Goal: Navigation & Orientation: Understand site structure

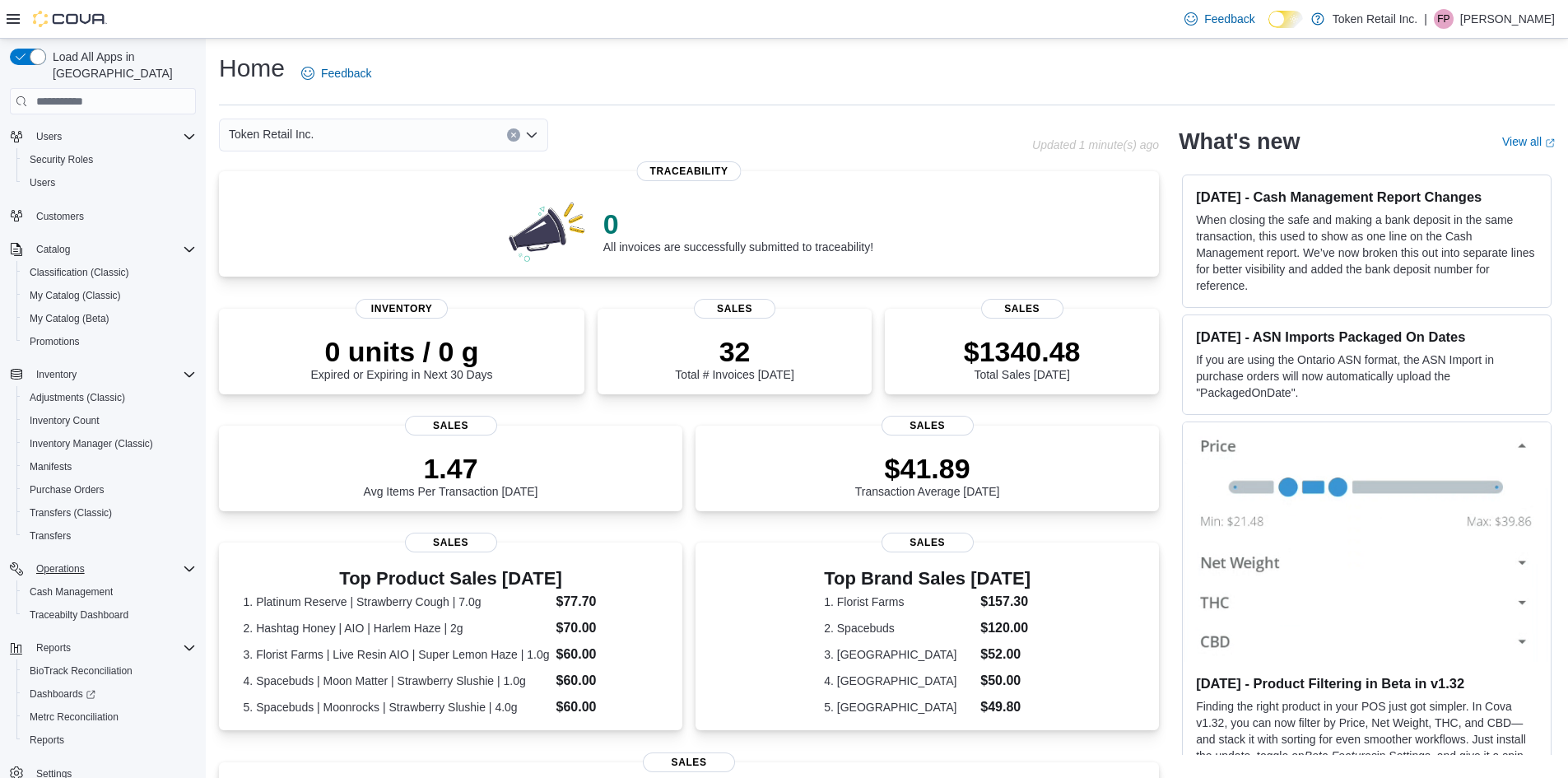
scroll to position [52, 0]
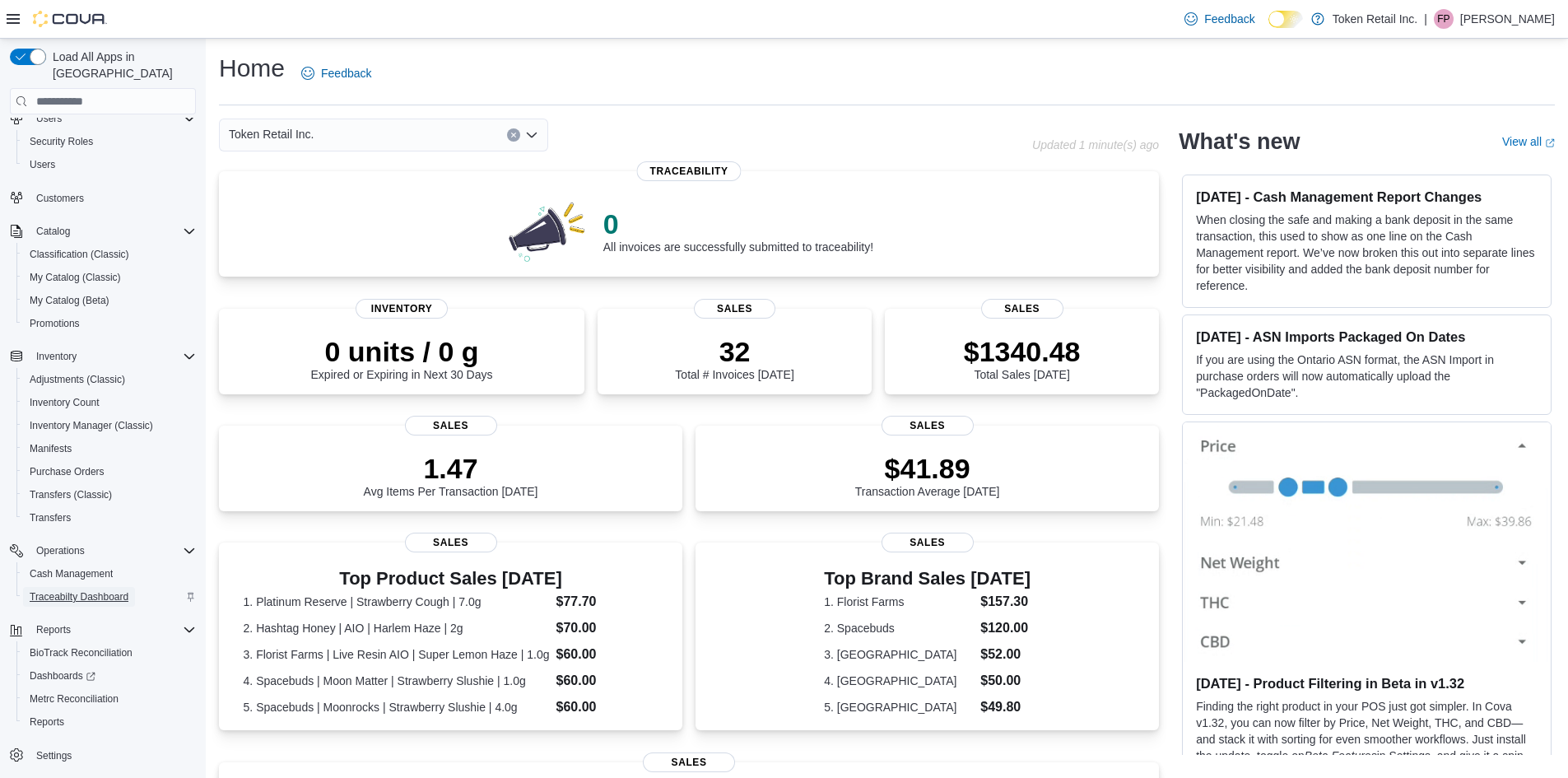
click at [74, 590] on span "Traceabilty Dashboard" at bounding box center [78, 596] width 99 height 13
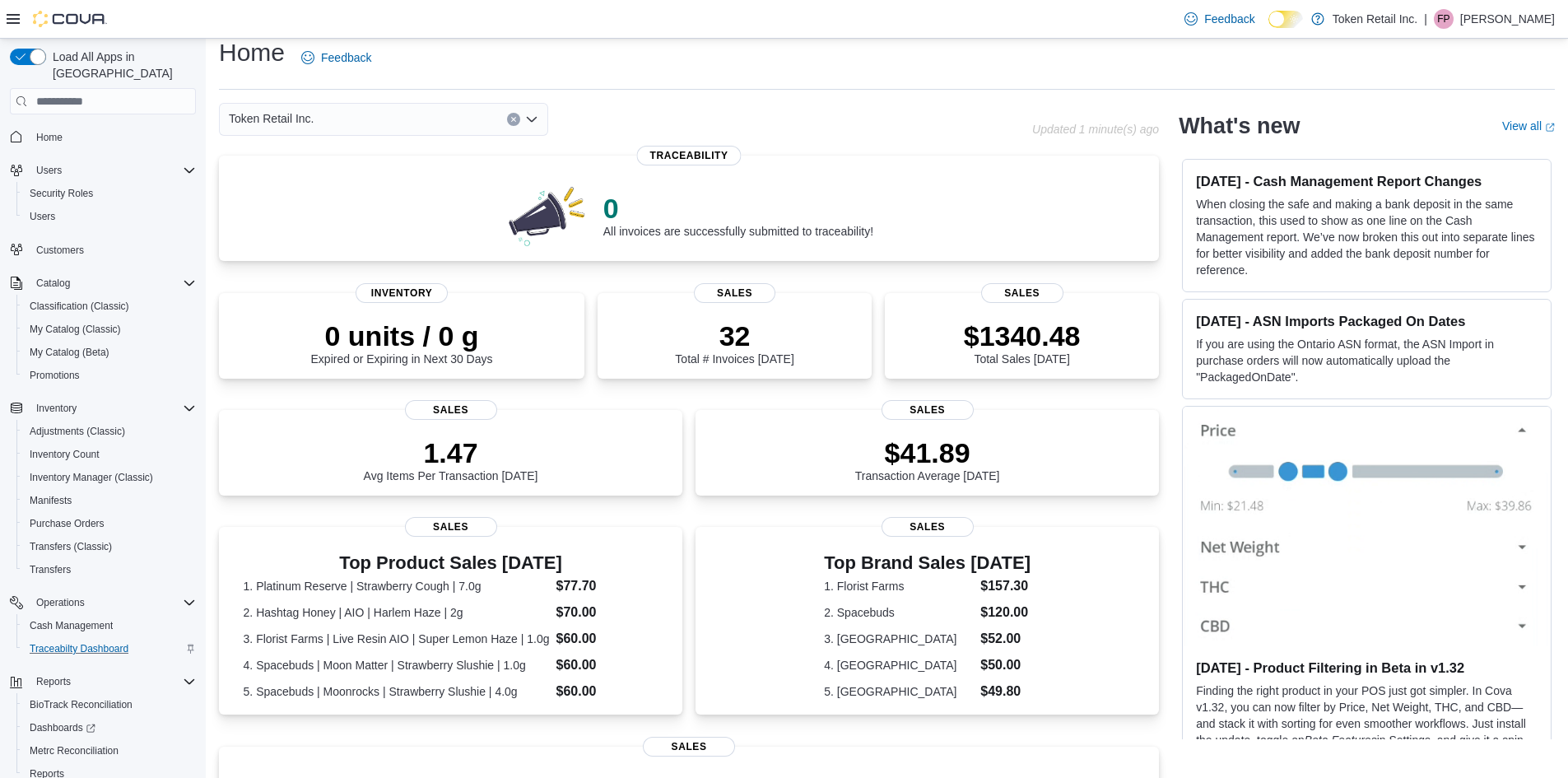
scroll to position [12, 0]
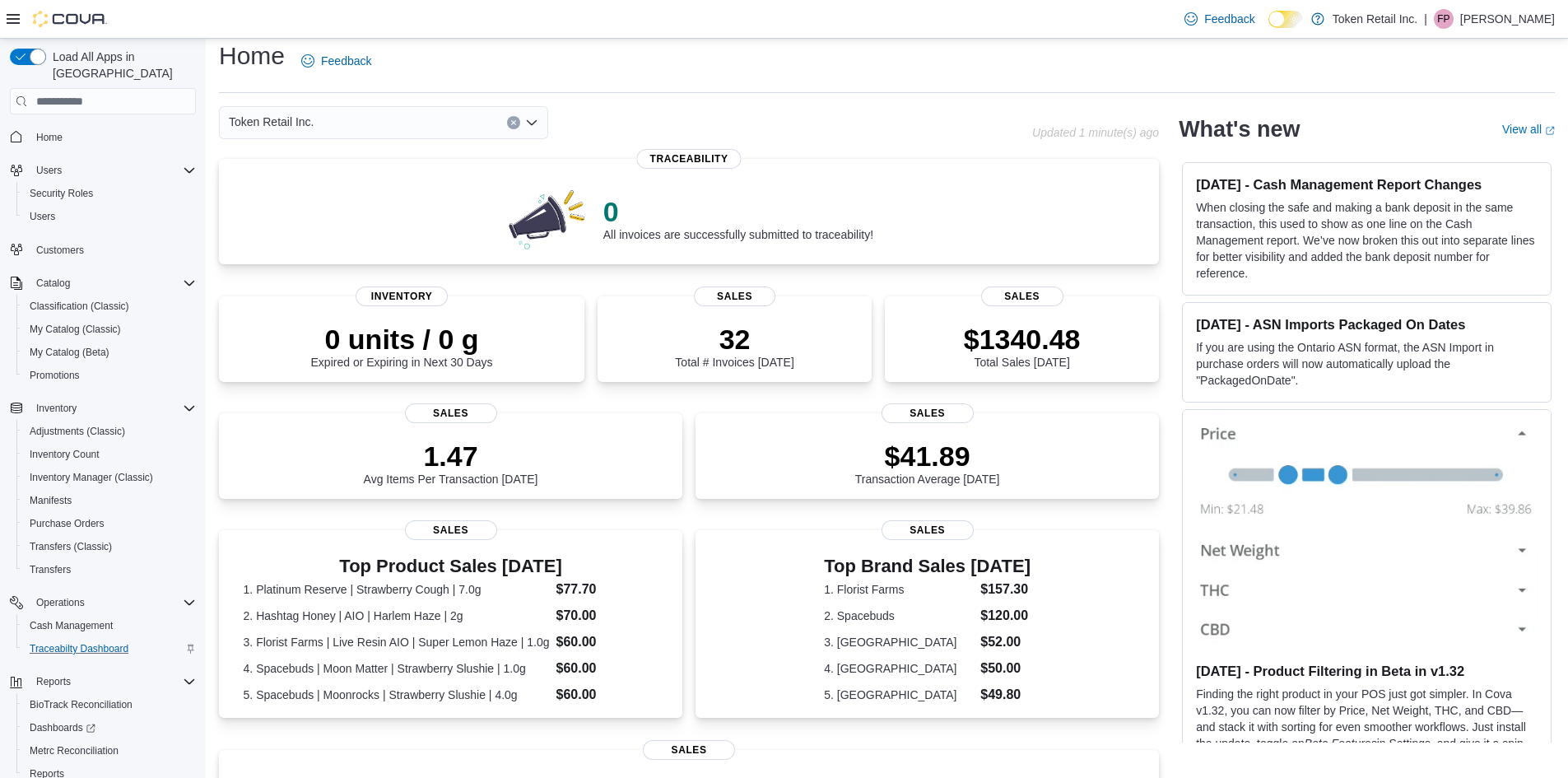
click at [411, 120] on div "Token Retail Inc." at bounding box center [383, 122] width 329 height 33
click at [389, 125] on div "Token Retail Inc. Combo box. Selected. Token Retail Inc.. Press Backspace to de…" at bounding box center [383, 122] width 329 height 33
drag, startPoint x: 121, startPoint y: 109, endPoint x: 106, endPoint y: 115, distance: 16.2
click at [113, 121] on div "Home" at bounding box center [103, 135] width 186 height 30
click at [115, 182] on button "Security Roles" at bounding box center [109, 193] width 186 height 23
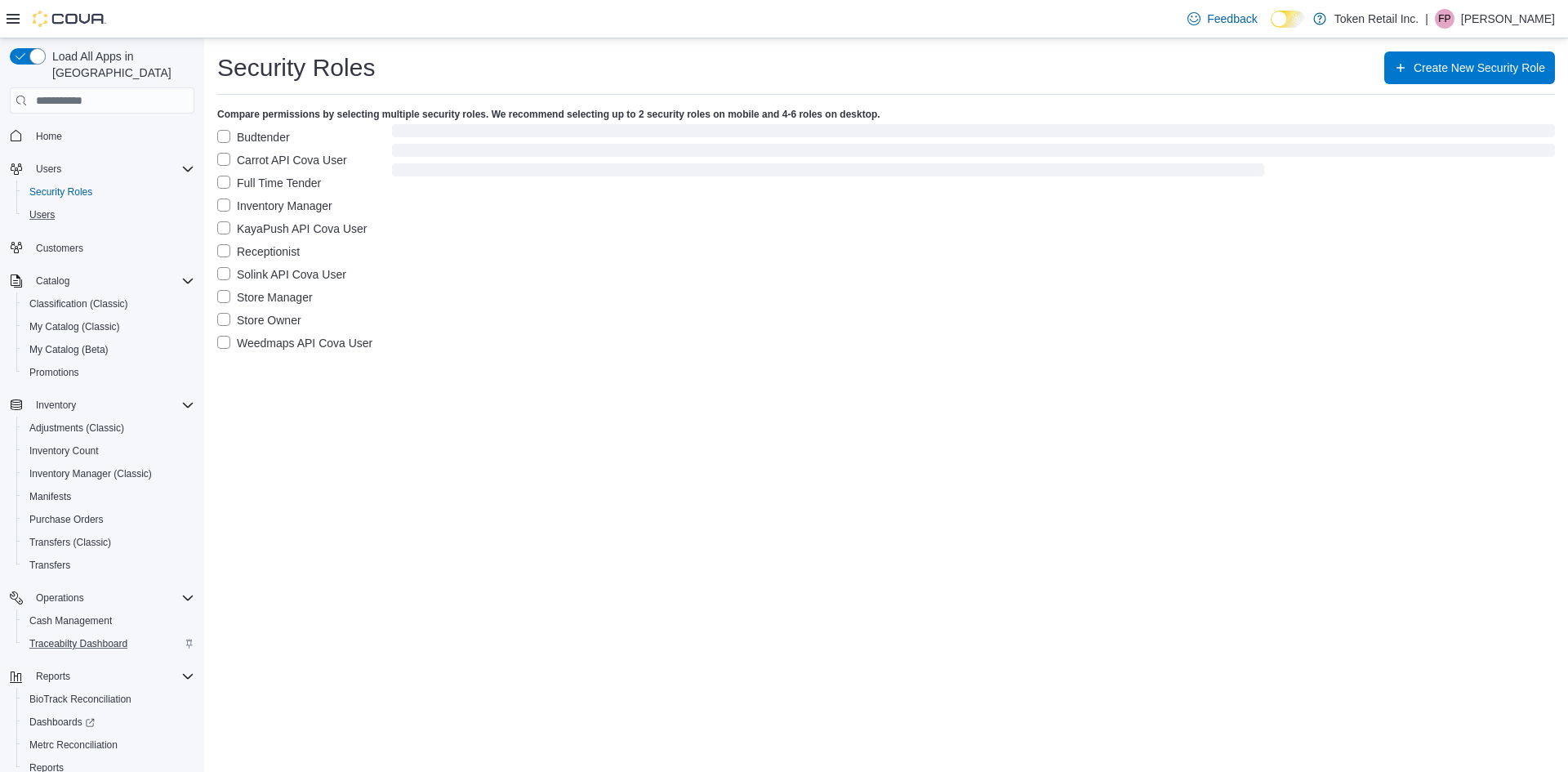
click at [114, 203] on button "Users" at bounding box center [109, 215] width 185 height 23
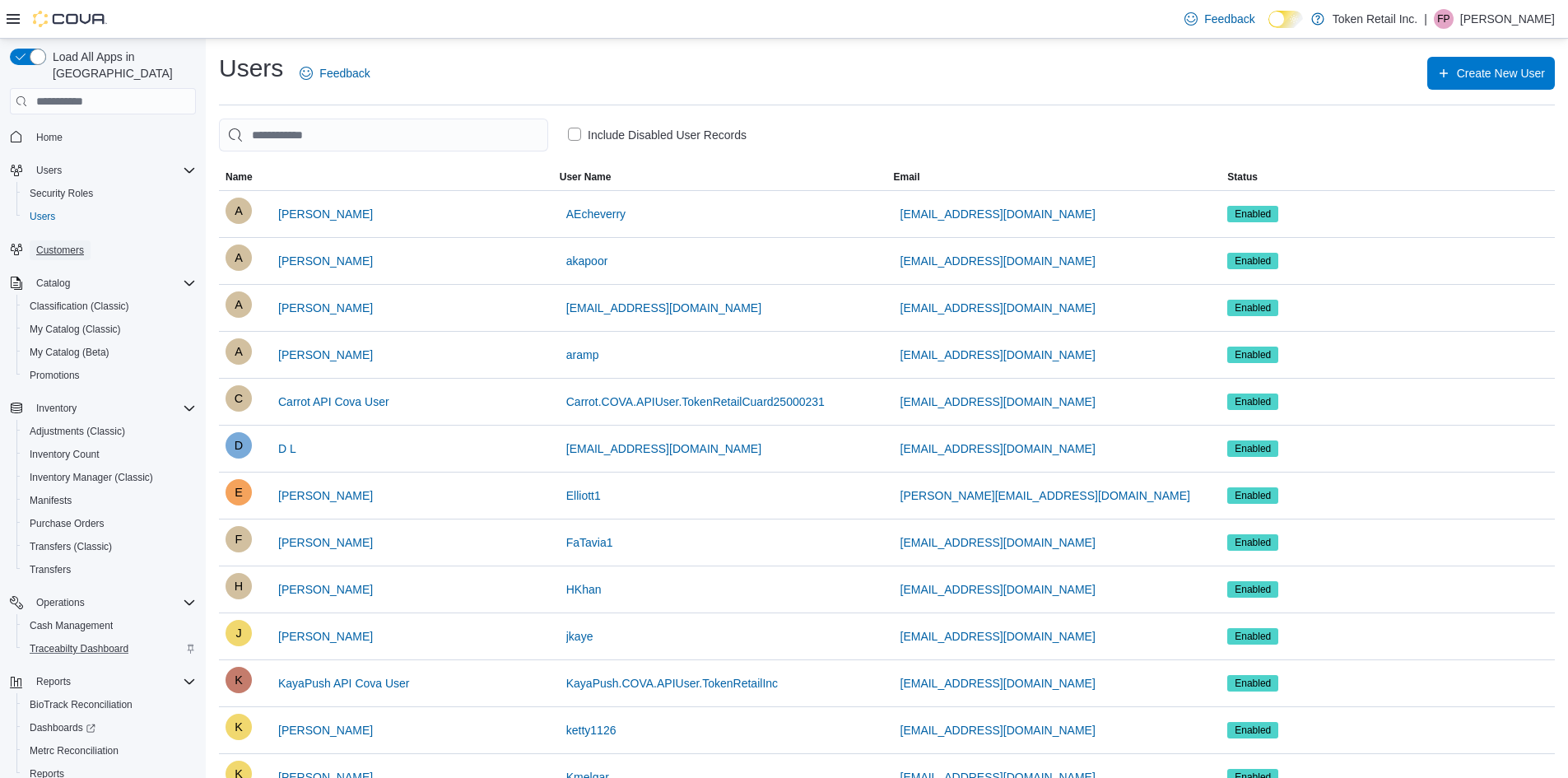
click at [82, 244] on span "Customers" at bounding box center [59, 250] width 47 height 13
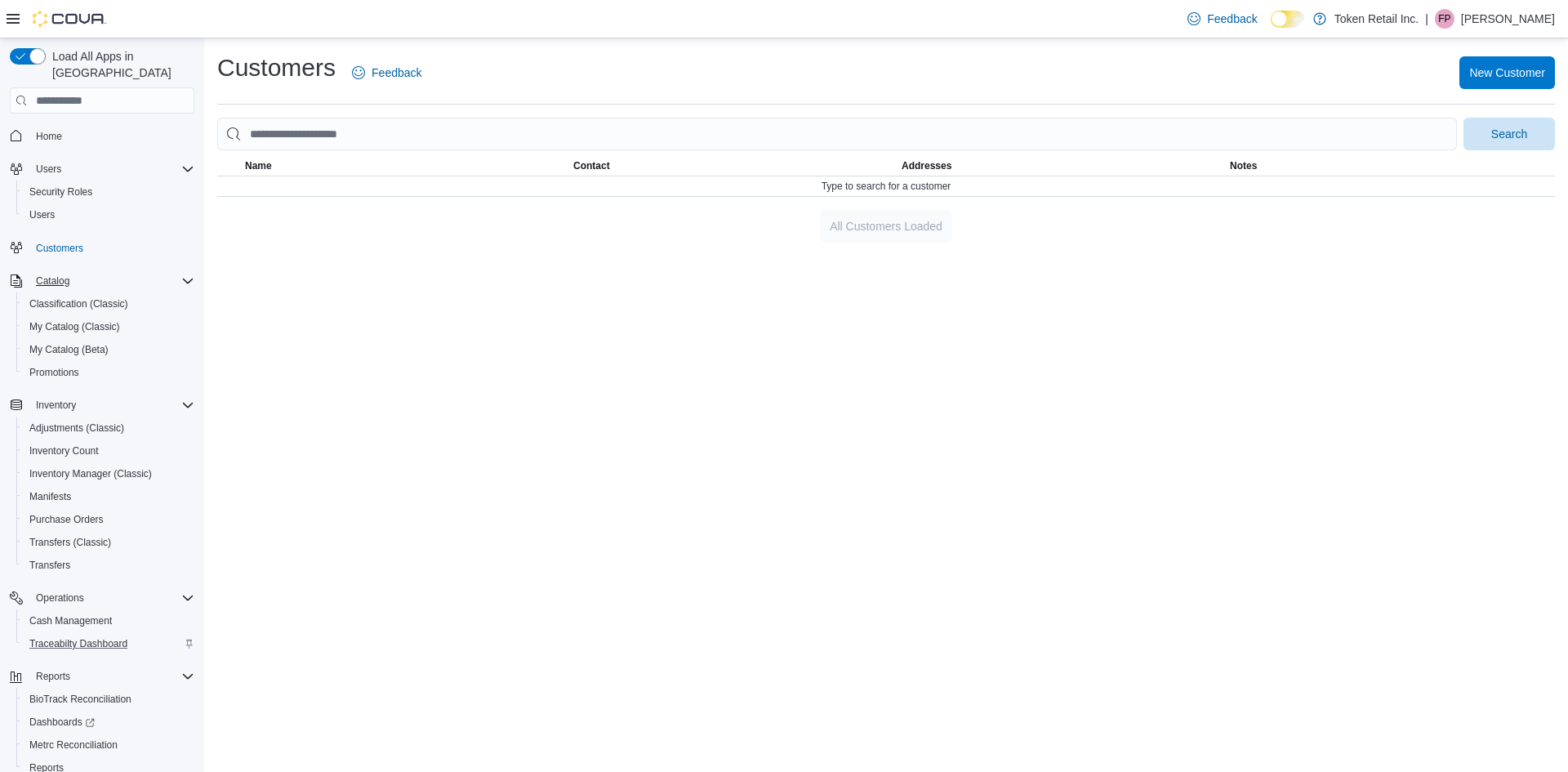
click at [79, 271] on div "Catalog" at bounding box center [111, 280] width 165 height 20
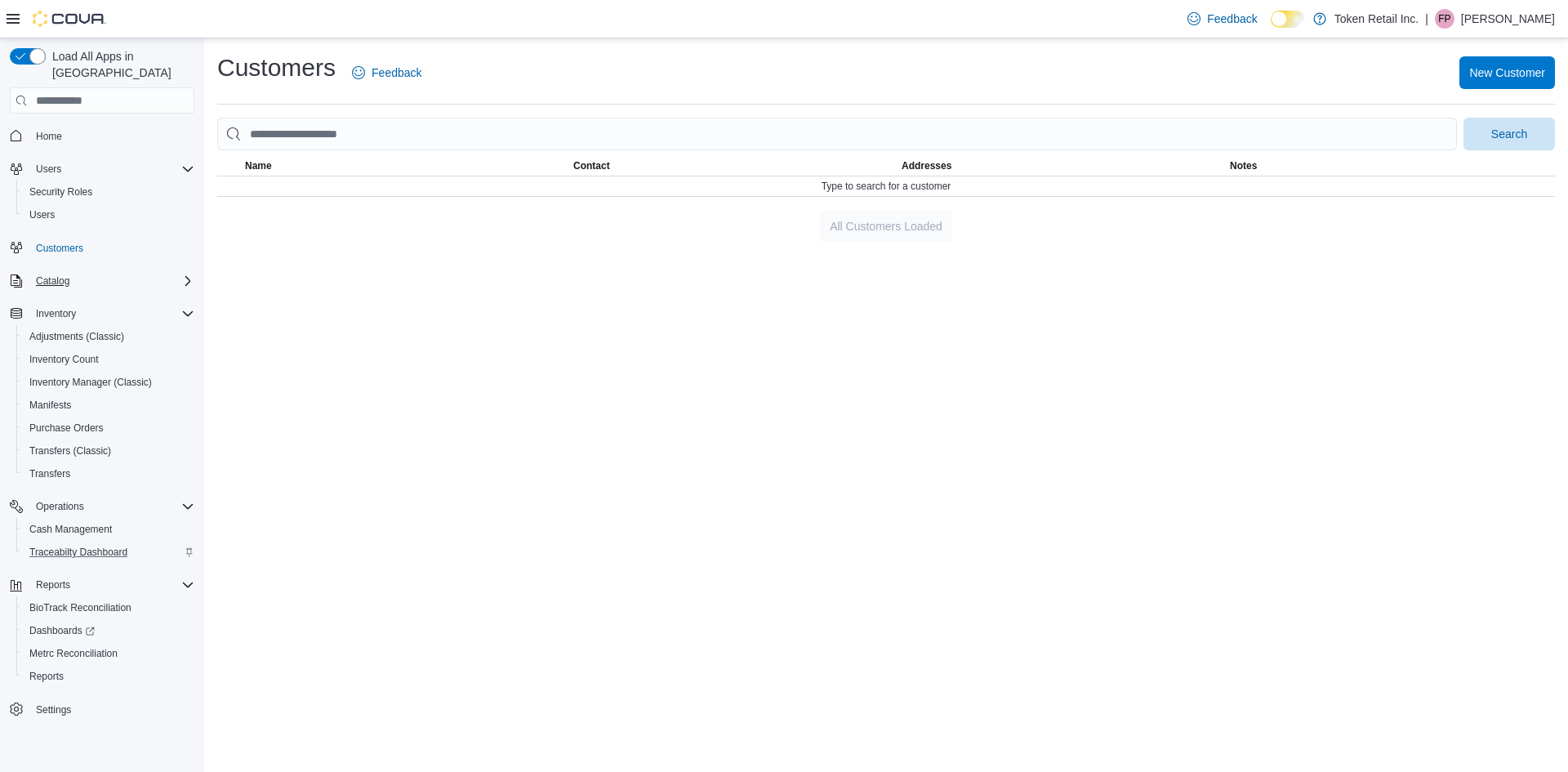
click at [93, 271] on div "Catalog" at bounding box center [111, 280] width 165 height 20
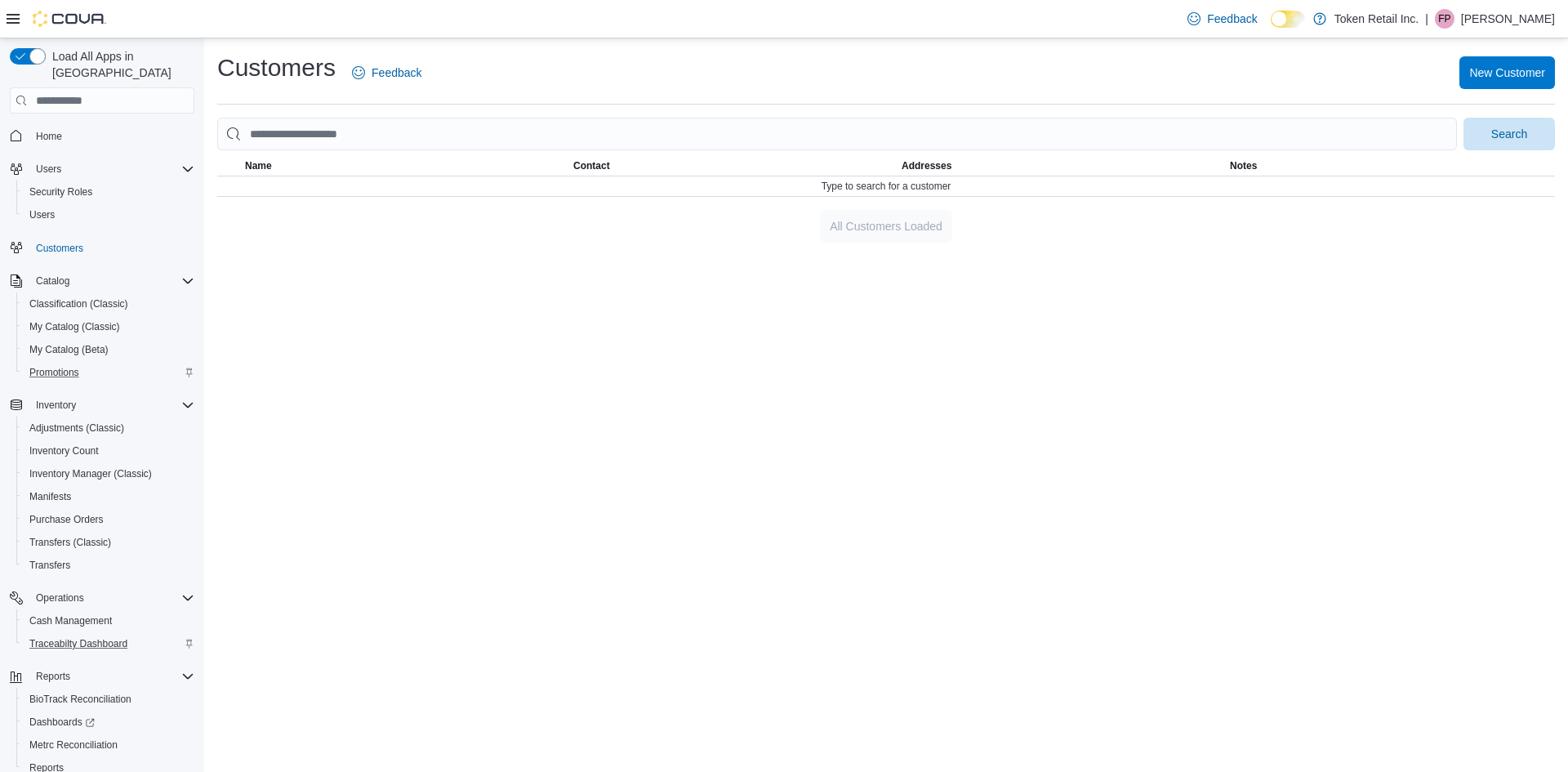
click at [113, 362] on div "Promotions" at bounding box center [109, 372] width 172 height 20
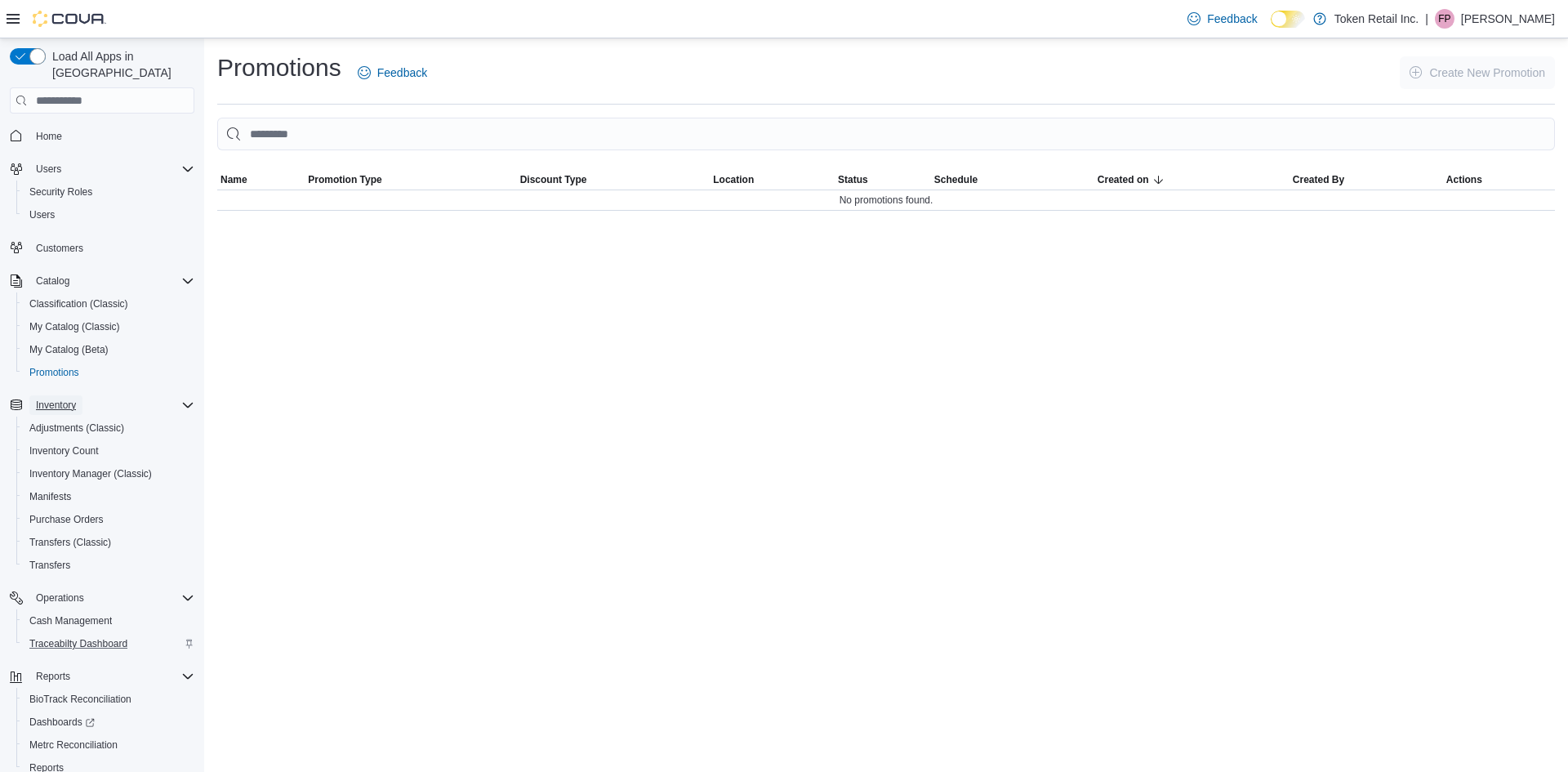
click at [68, 398] on span "Inventory" at bounding box center [56, 404] width 40 height 13
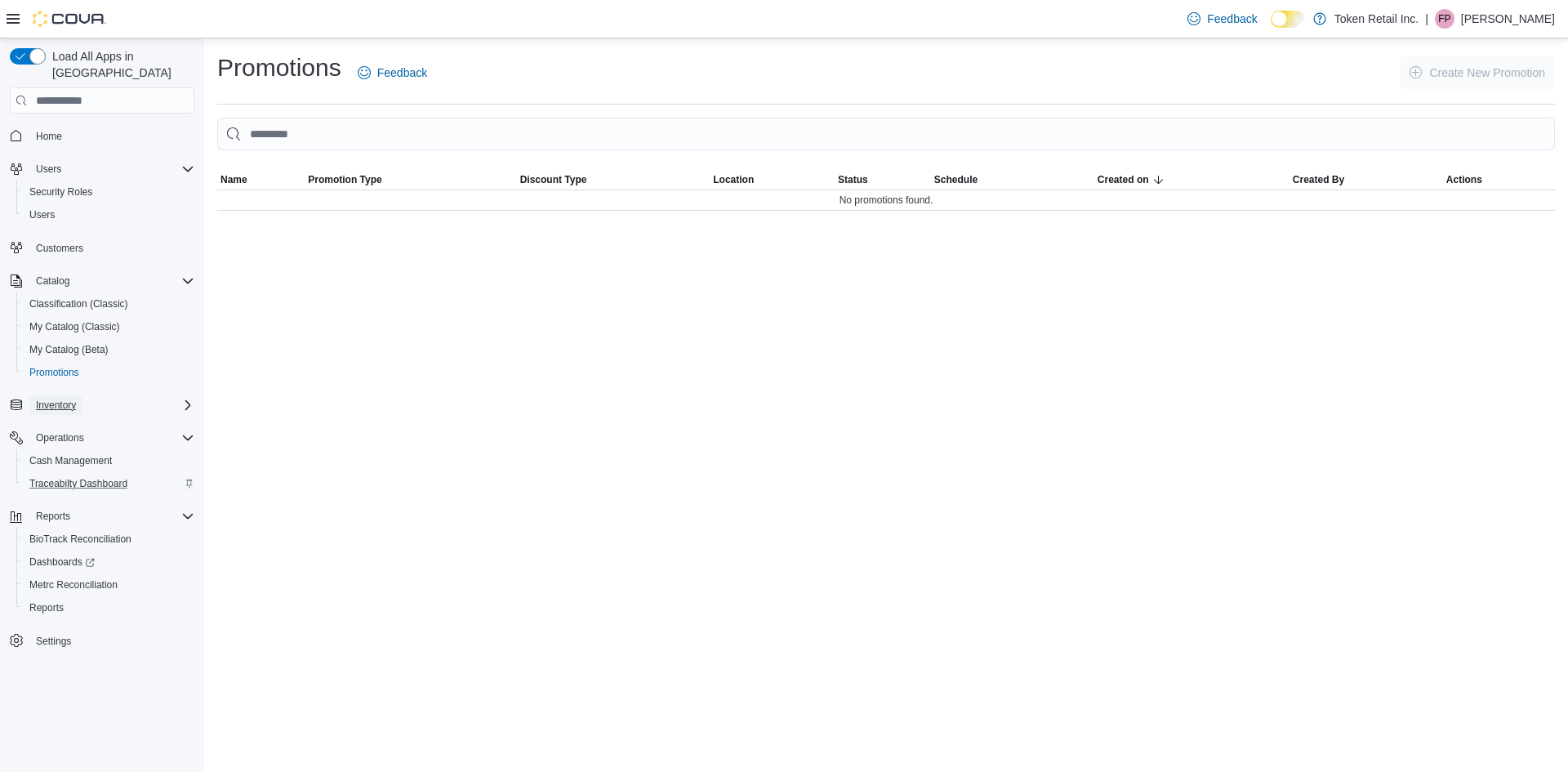
click at [68, 398] on span "Inventory" at bounding box center [56, 404] width 40 height 13
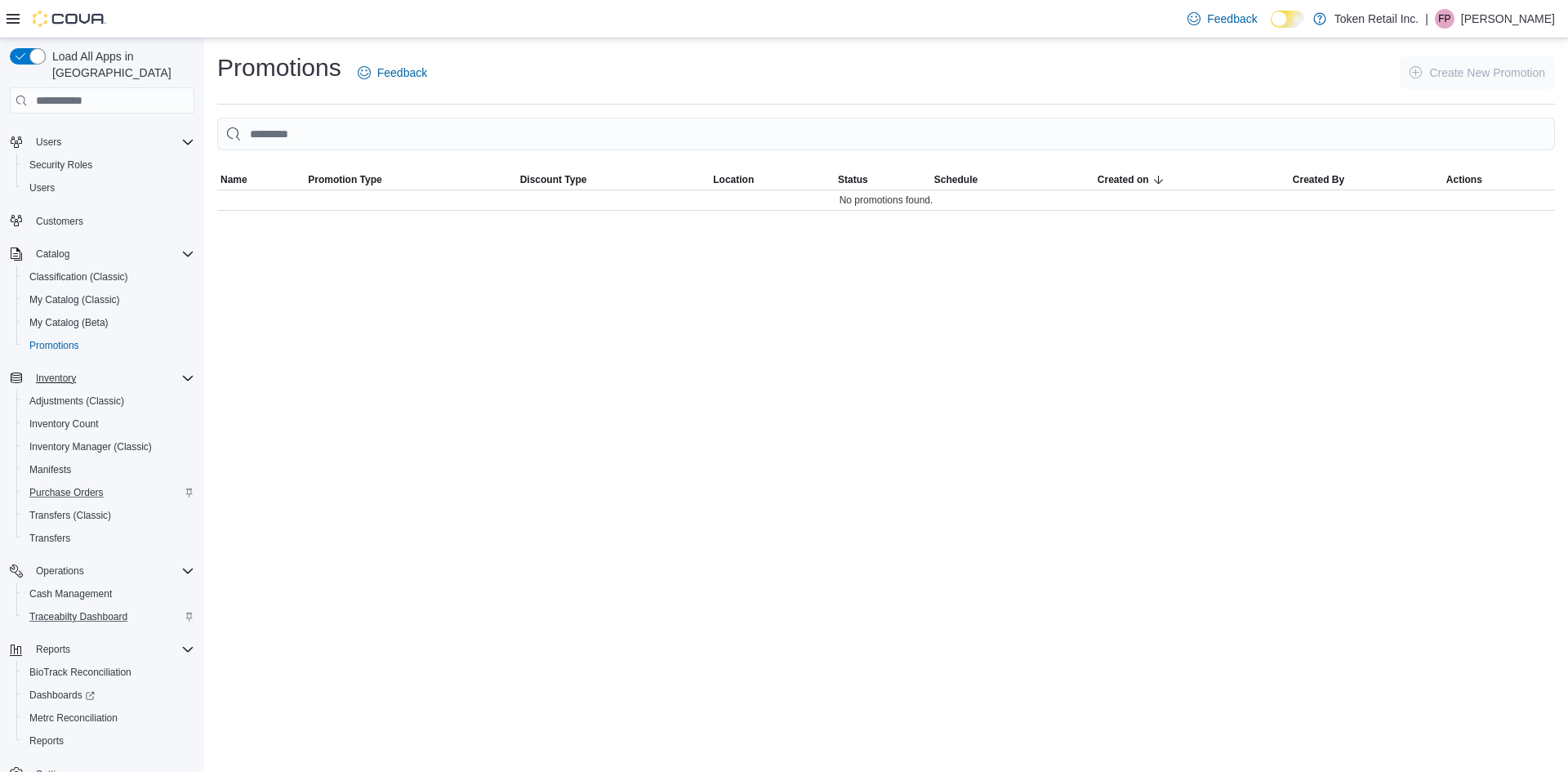
scroll to position [51, 0]
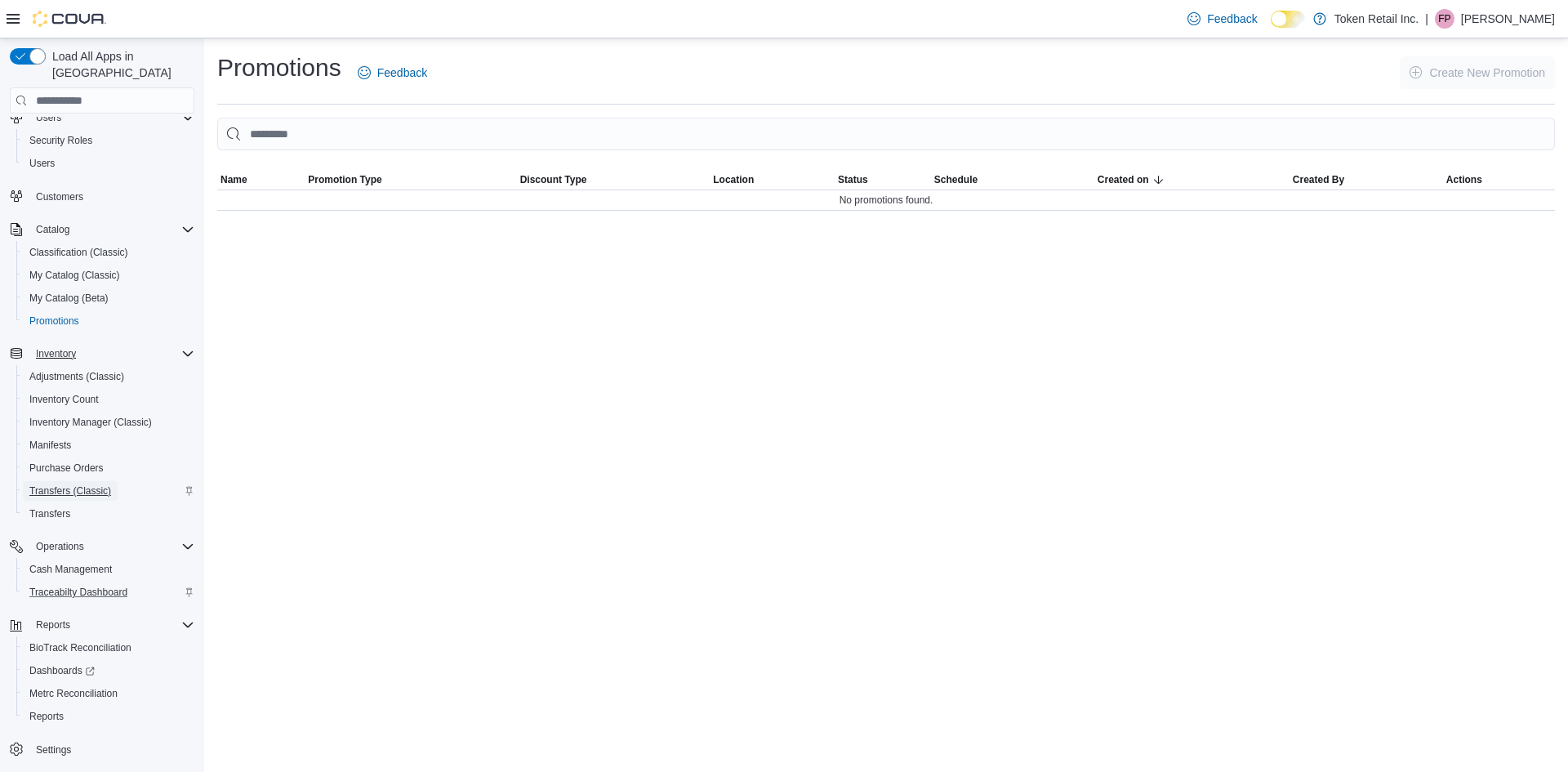
click at [113, 481] on link "Transfers (Classic)" at bounding box center [70, 491] width 95 height 20
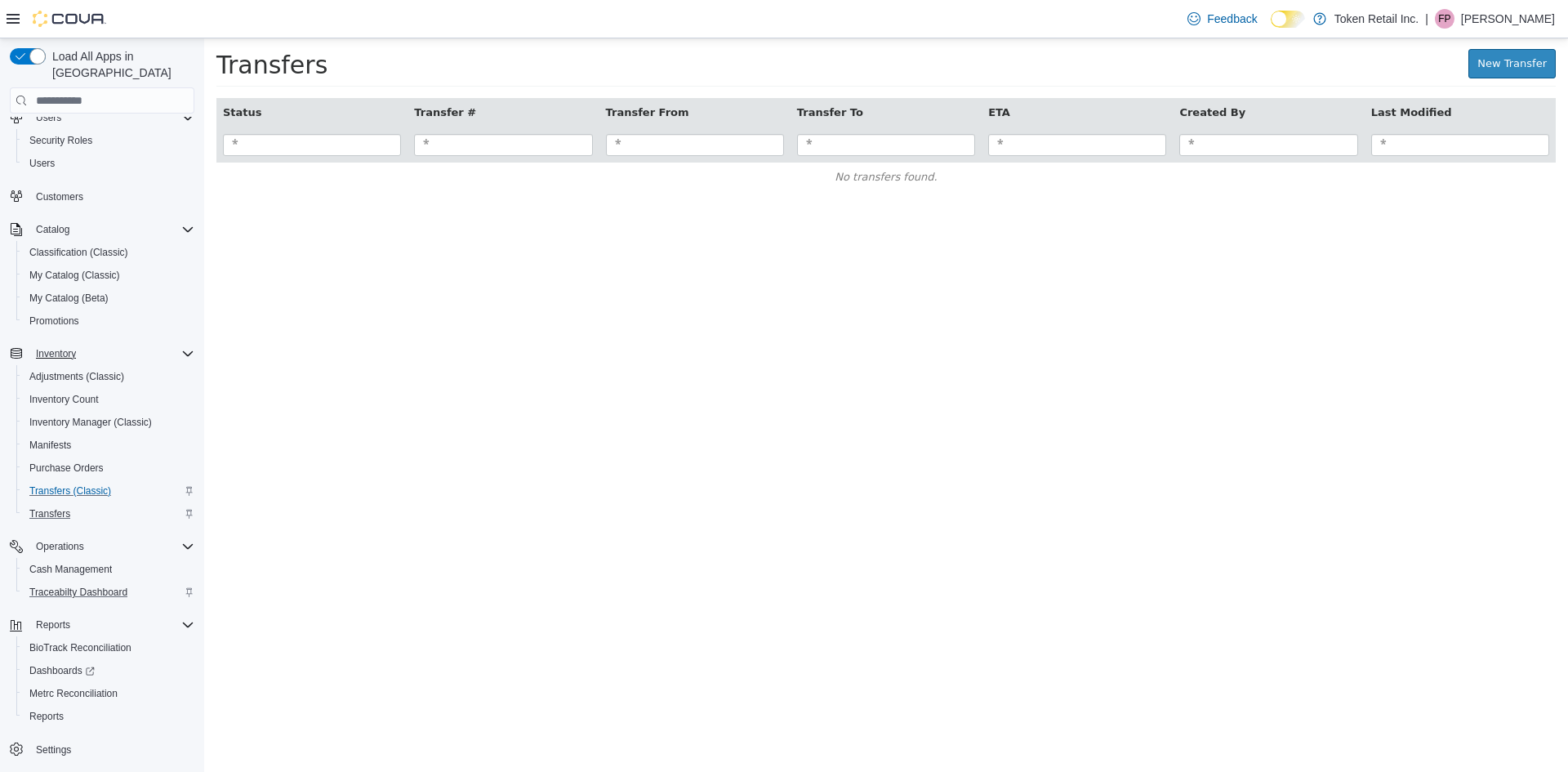
click at [117, 504] on div "Transfers" at bounding box center [109, 514] width 172 height 20
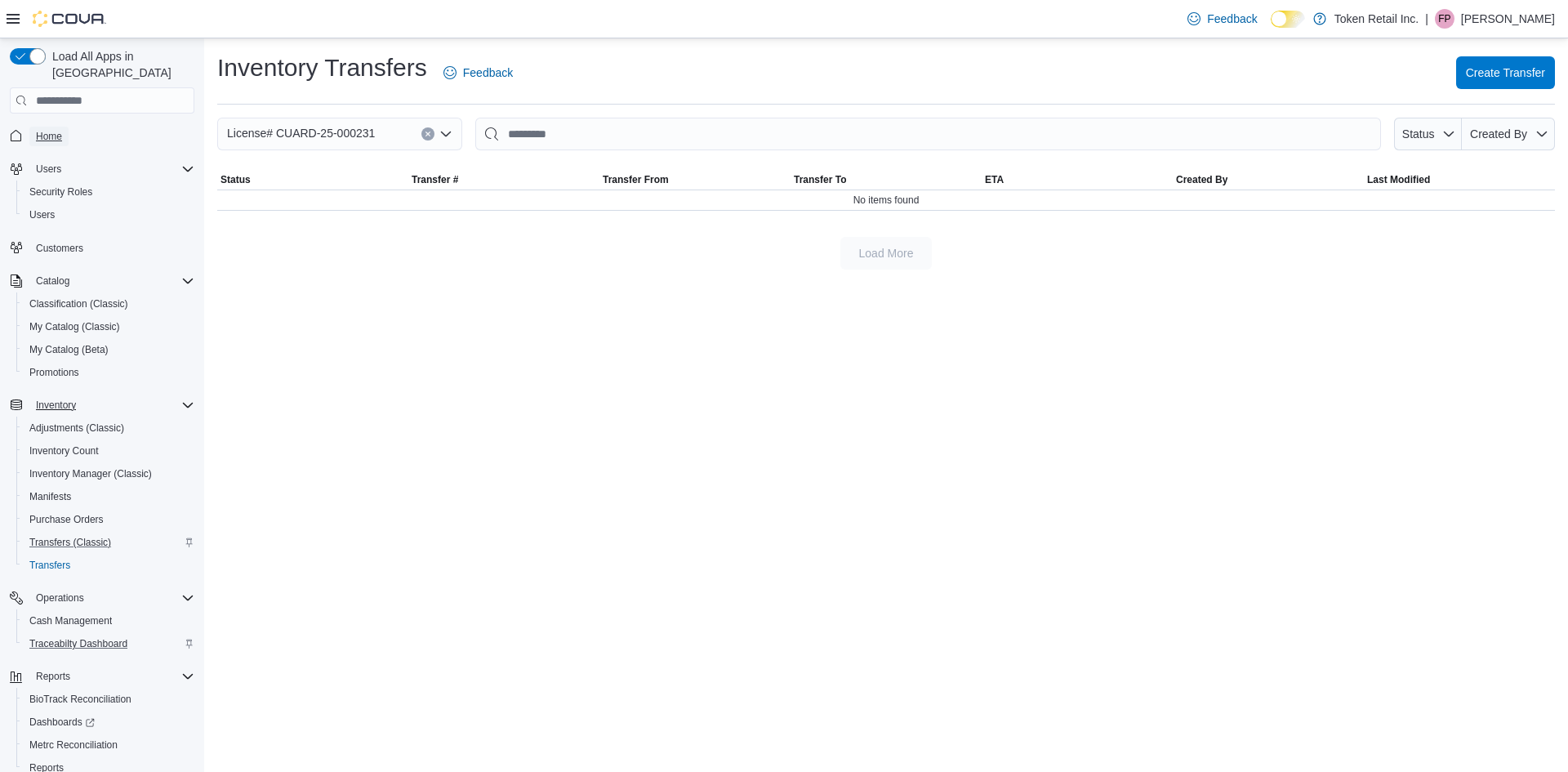
click at [48, 130] on span "Home" at bounding box center [49, 136] width 26 height 13
